Goal: Information Seeking & Learning: Learn about a topic

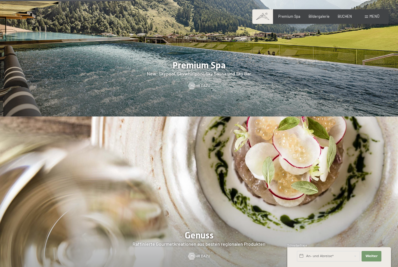
scroll to position [742, 0]
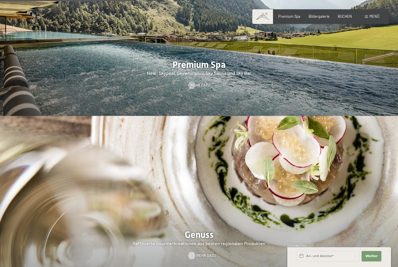
click at [194, 259] on div at bounding box center [192, 255] width 4 height 7
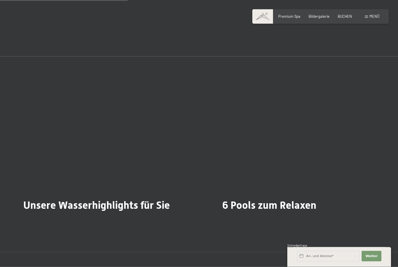
scroll to position [1116, 0]
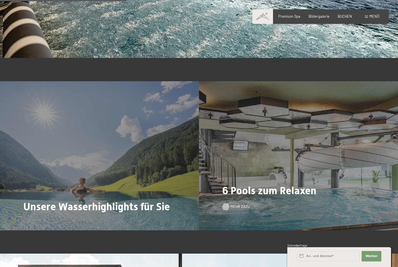
click at [235, 210] on span "Mehr dazu" at bounding box center [241, 206] width 20 height 5
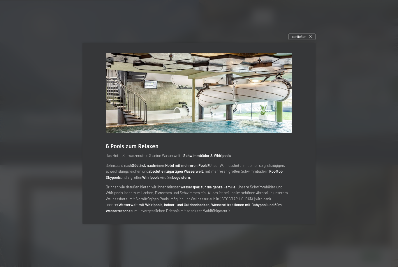
scroll to position [1201, 0]
click at [302, 39] on span "schließen" at bounding box center [299, 36] width 14 height 5
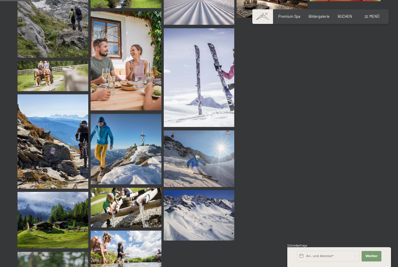
scroll to position [434, 0]
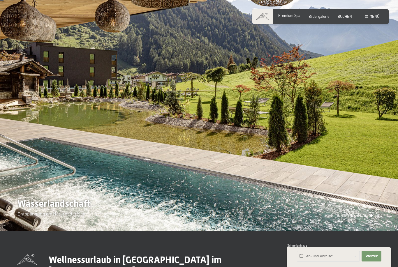
scroll to position [22, 0]
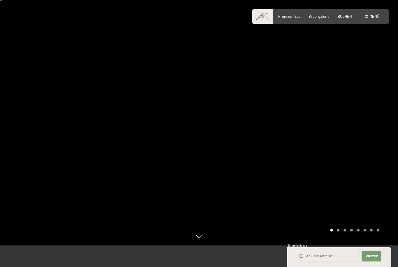
click at [318, 154] on div at bounding box center [298, 111] width 199 height 267
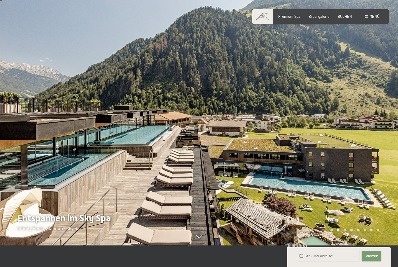
click at [303, 181] on div at bounding box center [298, 111] width 199 height 267
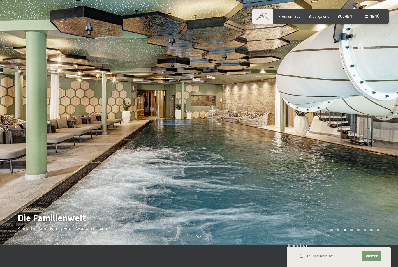
click at [318, 198] on div at bounding box center [298, 111] width 199 height 267
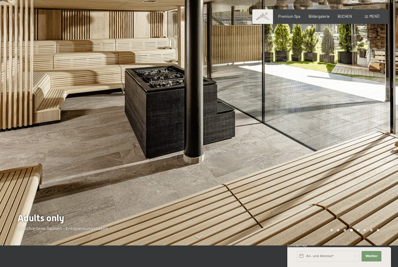
click at [312, 206] on div at bounding box center [298, 111] width 199 height 267
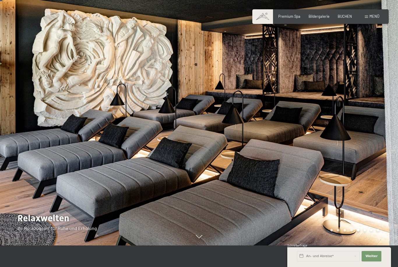
click at [327, 205] on div at bounding box center [298, 111] width 199 height 267
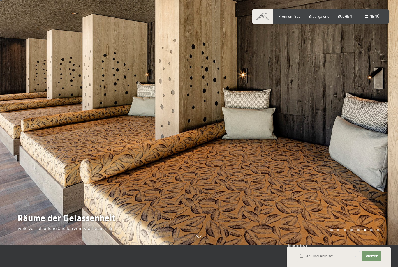
click at [328, 210] on div at bounding box center [298, 111] width 199 height 267
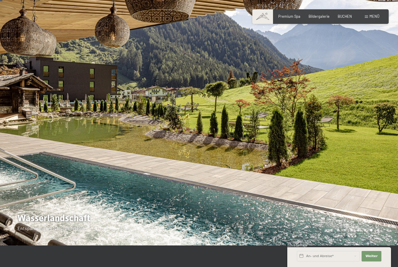
click at [326, 207] on div at bounding box center [298, 111] width 199 height 267
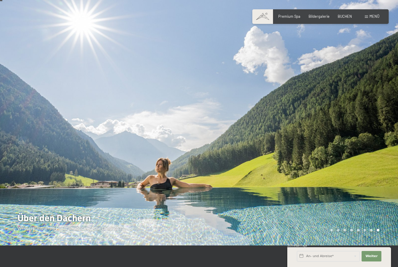
click at [310, 211] on div at bounding box center [298, 111] width 199 height 267
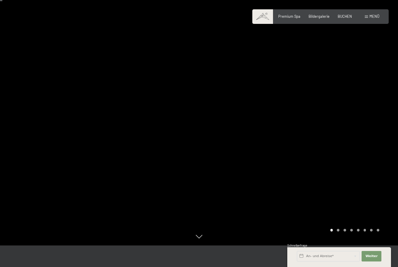
click at [376, 17] on span "Menü" at bounding box center [375, 16] width 10 height 5
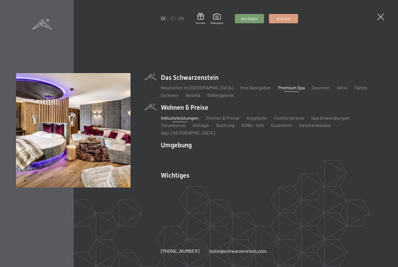
click at [184, 121] on link "Inklusivleistungen" at bounding box center [180, 118] width 38 height 6
